Goal: Task Accomplishment & Management: Manage account settings

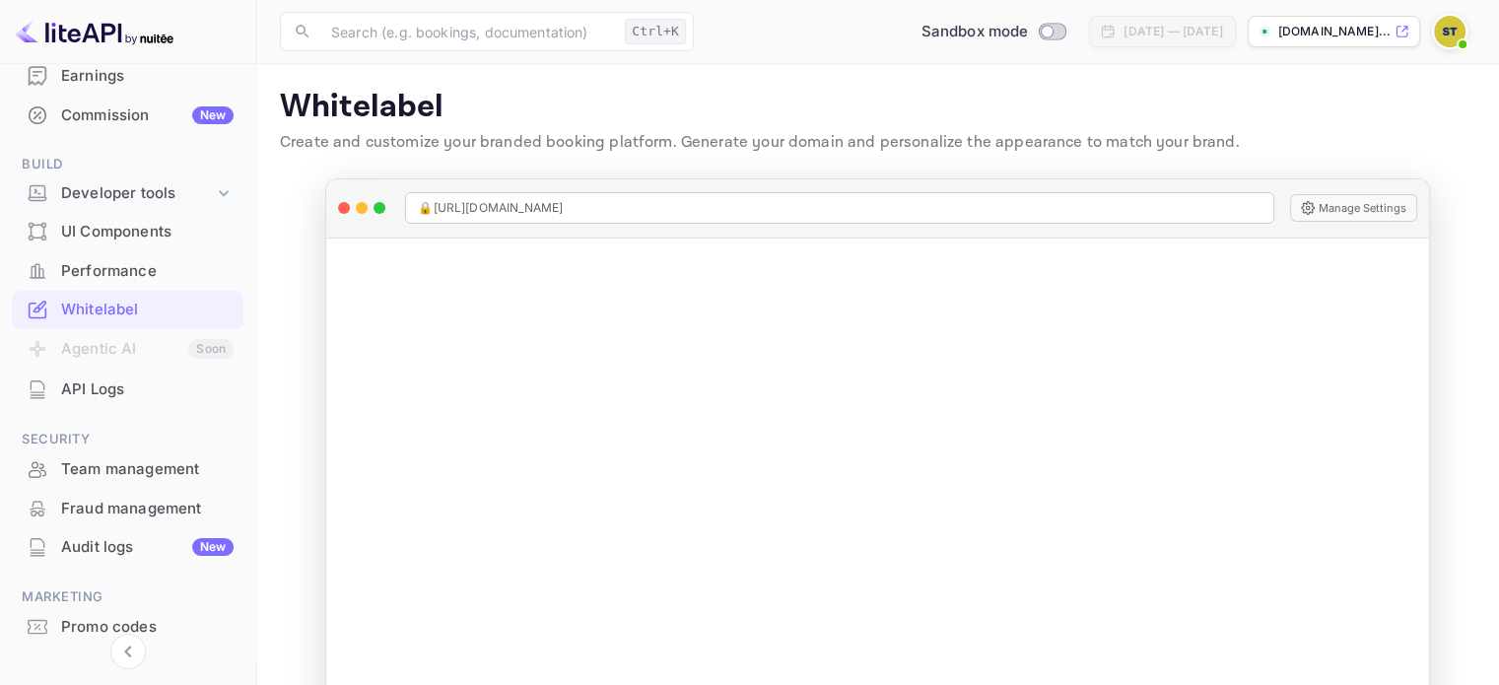
scroll to position [296, 0]
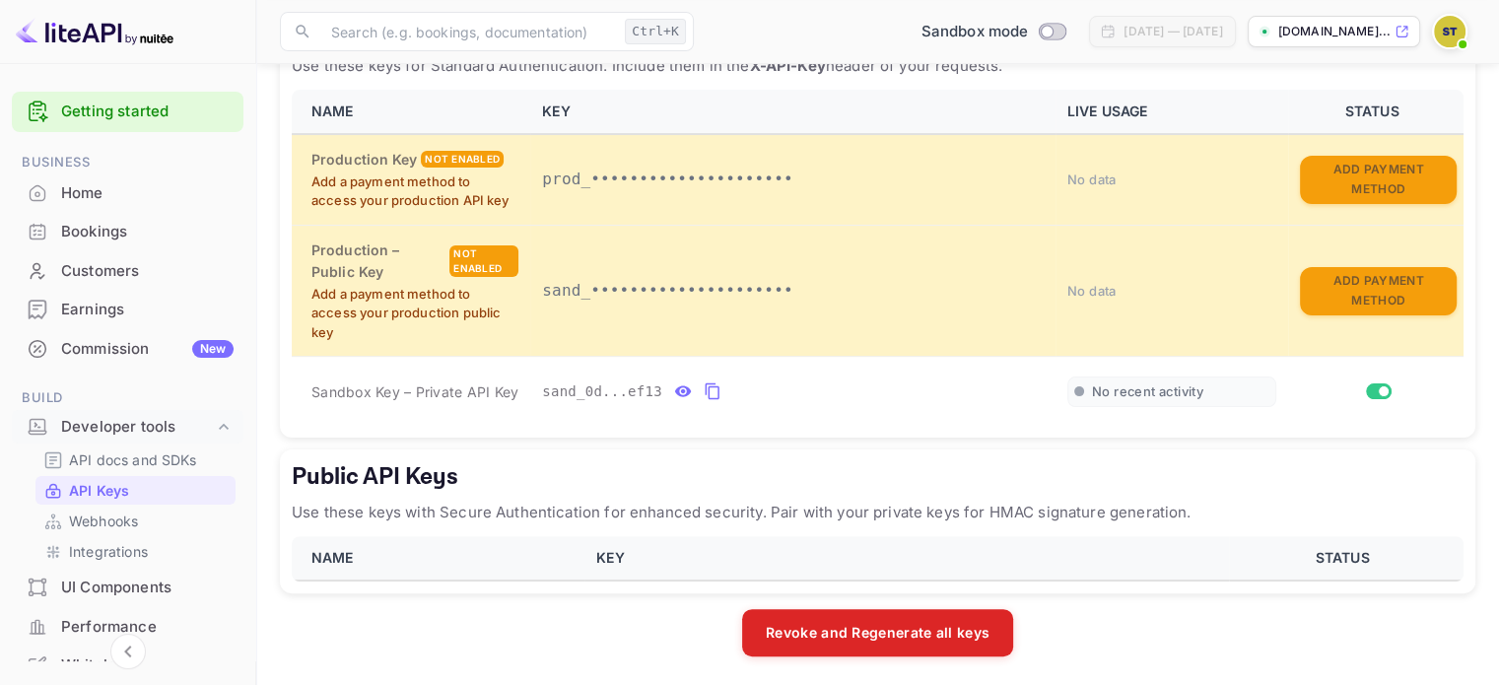
scroll to position [394, 0]
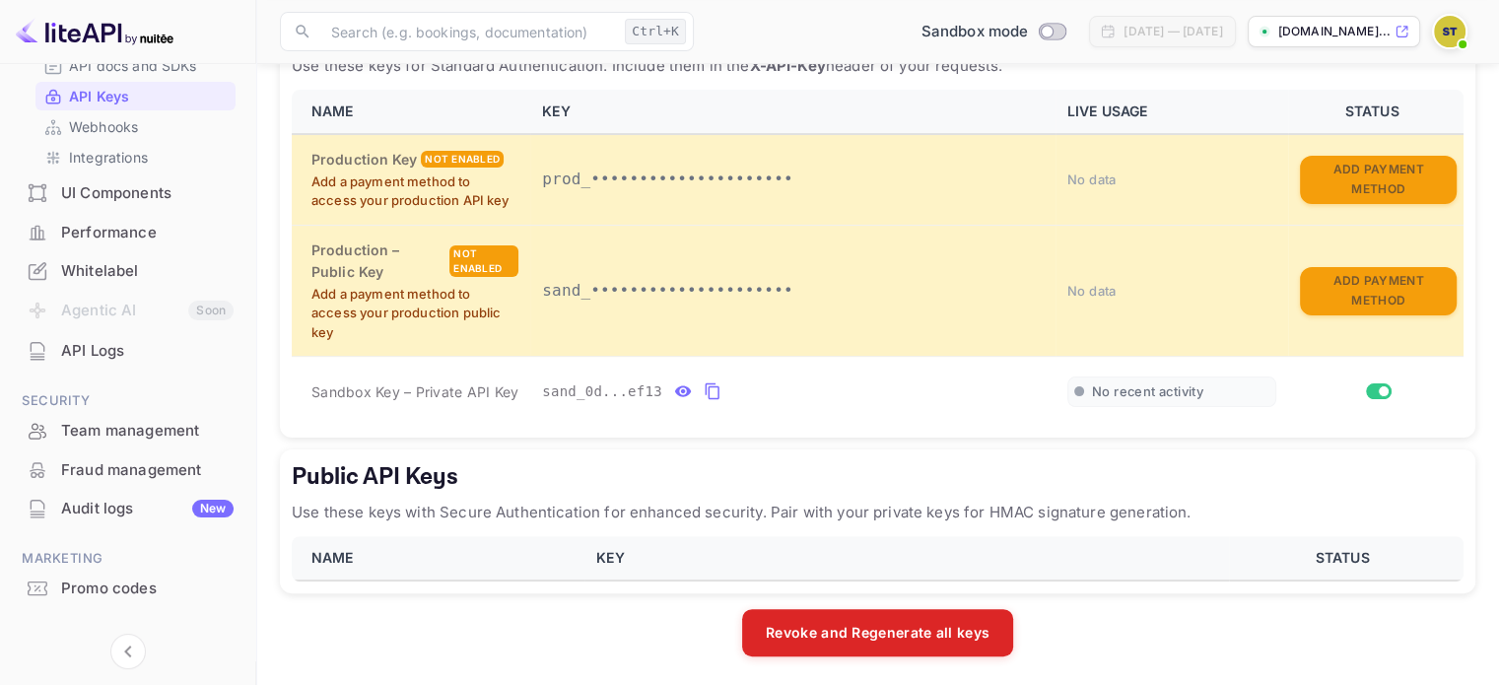
click at [84, 267] on div "Whitelabel" at bounding box center [147, 271] width 172 height 23
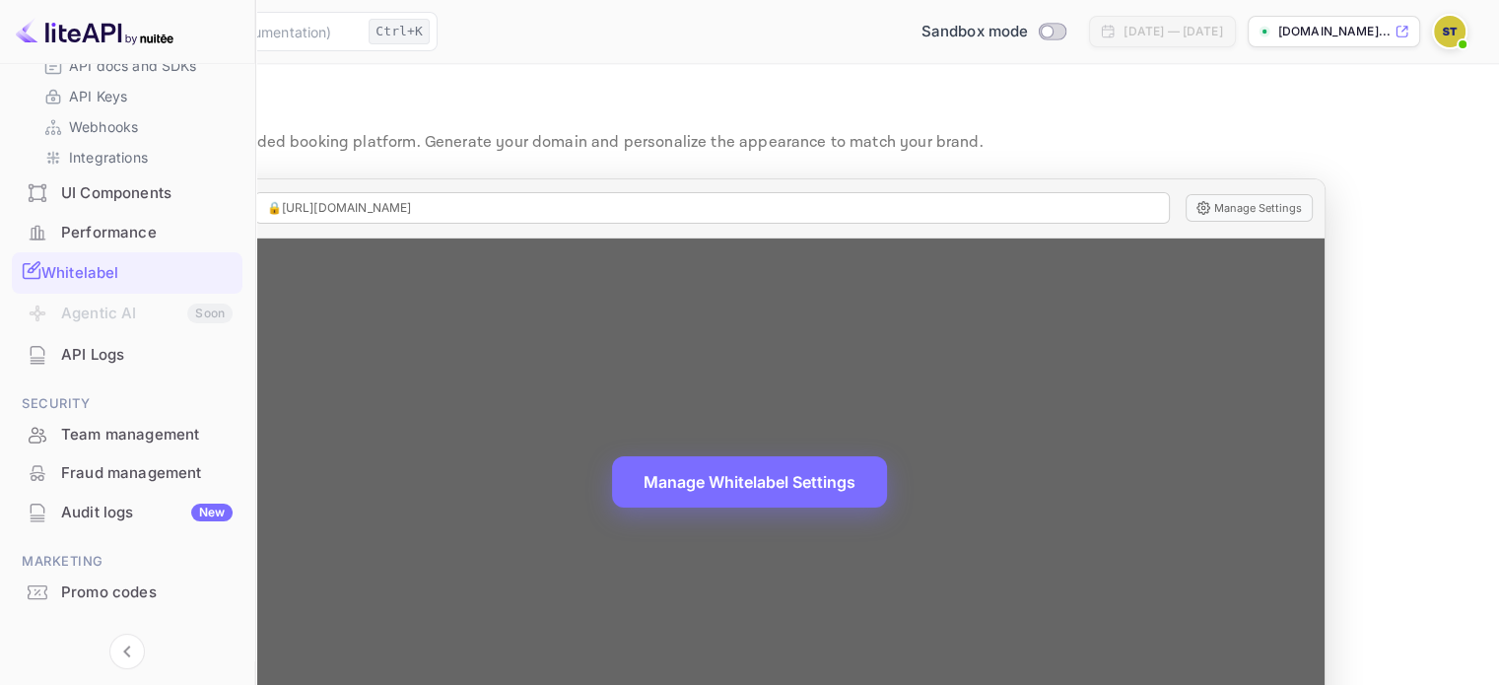
click at [412, 203] on span "🔒 https://soufiane-tiss-wozol.nuitee.link" at bounding box center [339, 208] width 145 height 18
click at [1313, 216] on button "Manage Settings" at bounding box center [1248, 208] width 127 height 28
